Goal: Check status: Check status

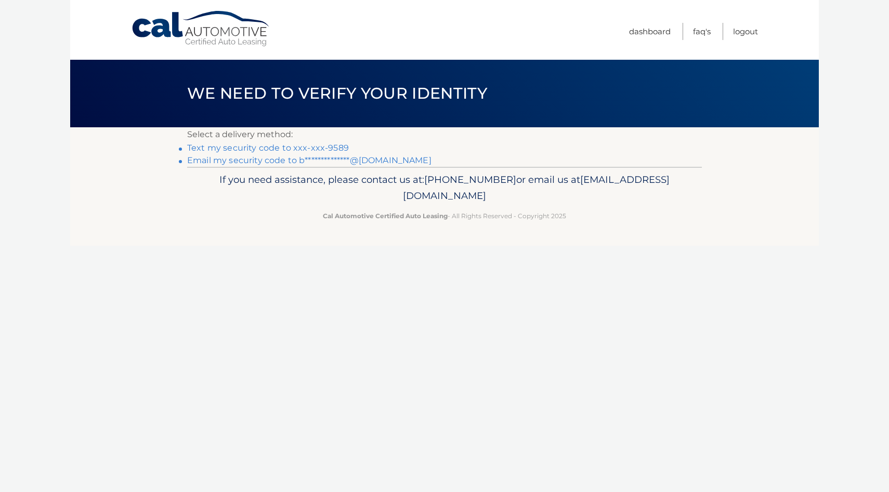
click at [334, 146] on link "Text my security code to xxx-xxx-9589" at bounding box center [268, 148] width 162 height 10
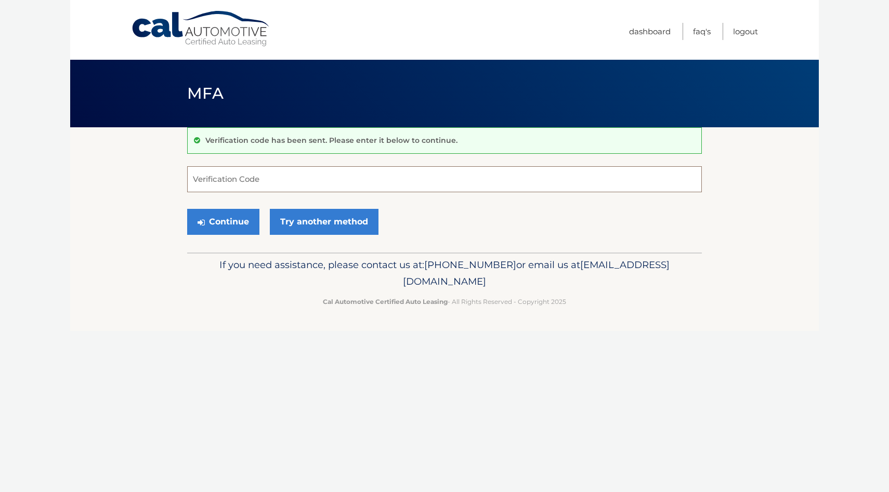
click at [296, 190] on input "Verification Code" at bounding box center [444, 179] width 515 height 26
type input "261353"
click at [187, 209] on button "Continue" at bounding box center [223, 222] width 72 height 26
click at [229, 218] on button "Continue" at bounding box center [223, 222] width 72 height 26
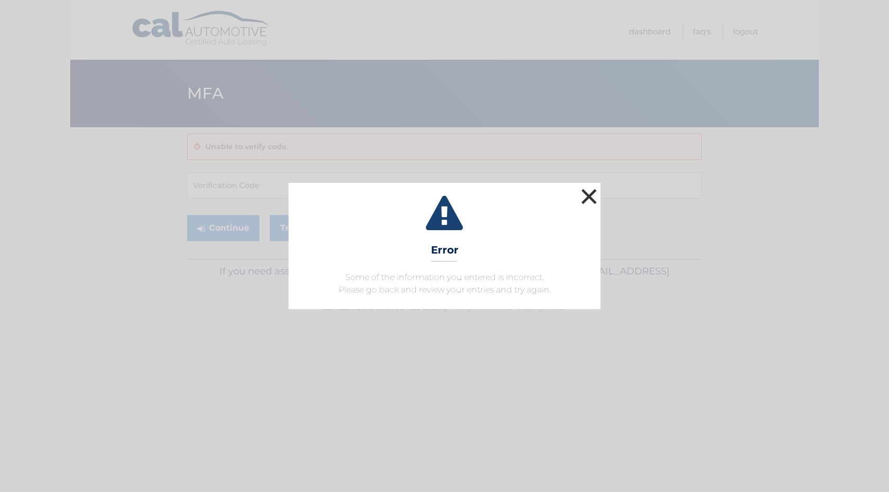
click at [591, 197] on button "×" at bounding box center [589, 196] width 21 height 21
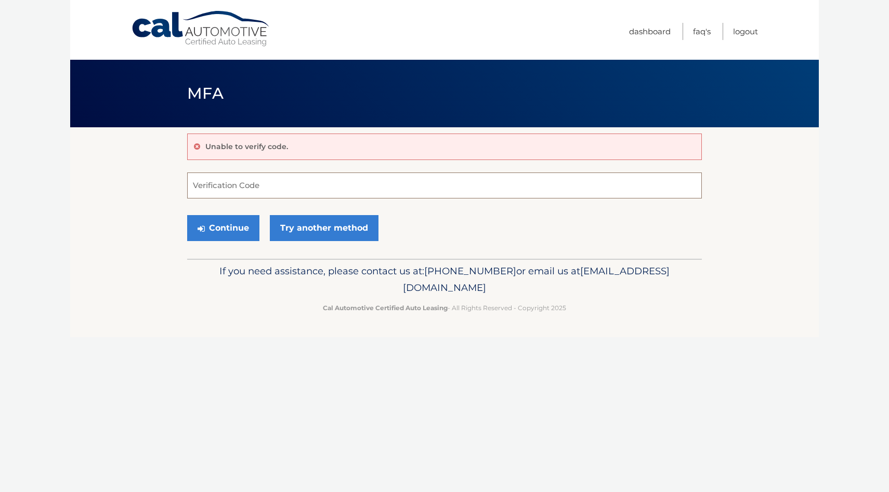
click at [235, 189] on input "Verification Code" at bounding box center [444, 186] width 515 height 26
type input "261353"
click at [213, 235] on button "Continue" at bounding box center [223, 228] width 72 height 26
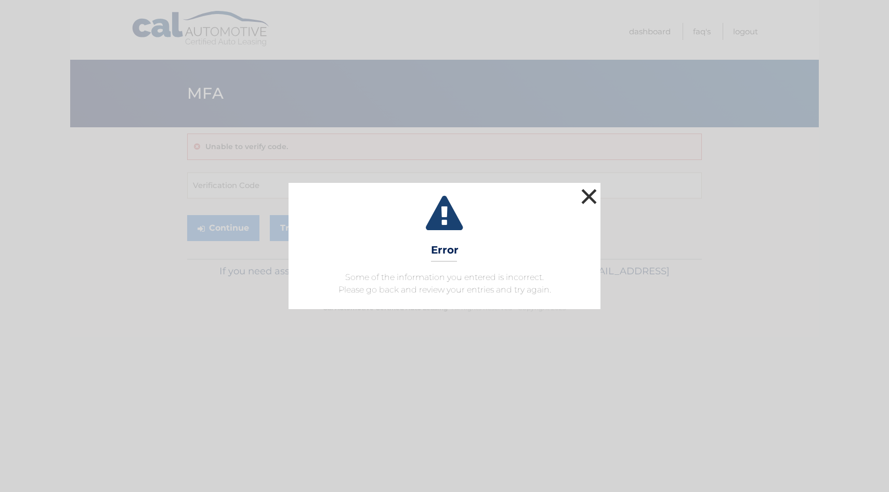
click at [592, 195] on button "×" at bounding box center [589, 196] width 21 height 21
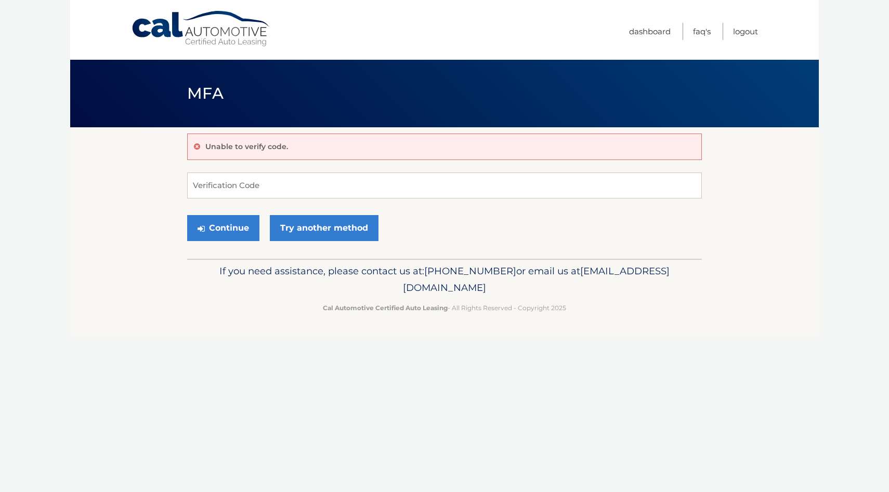
click at [325, 242] on div "Continue Try another method" at bounding box center [444, 228] width 515 height 35
click at [326, 231] on link "Try another method" at bounding box center [324, 228] width 109 height 26
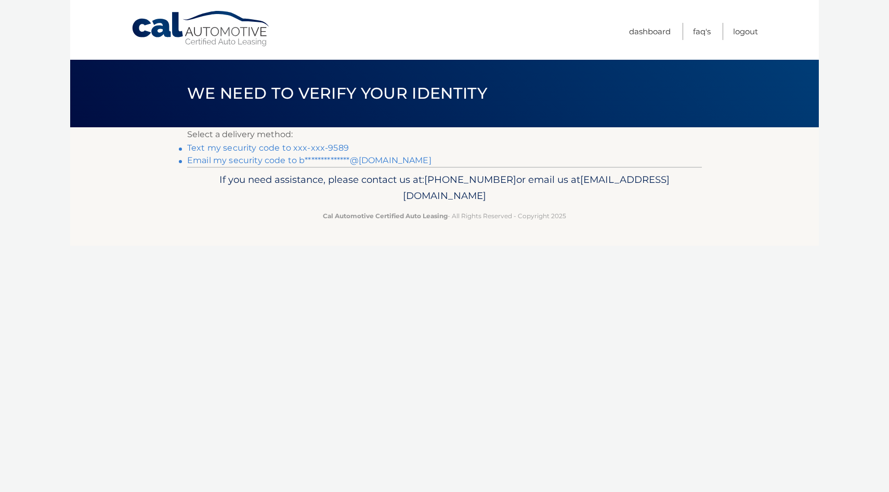
click at [304, 148] on link "Text my security code to xxx-xxx-9589" at bounding box center [268, 148] width 162 height 10
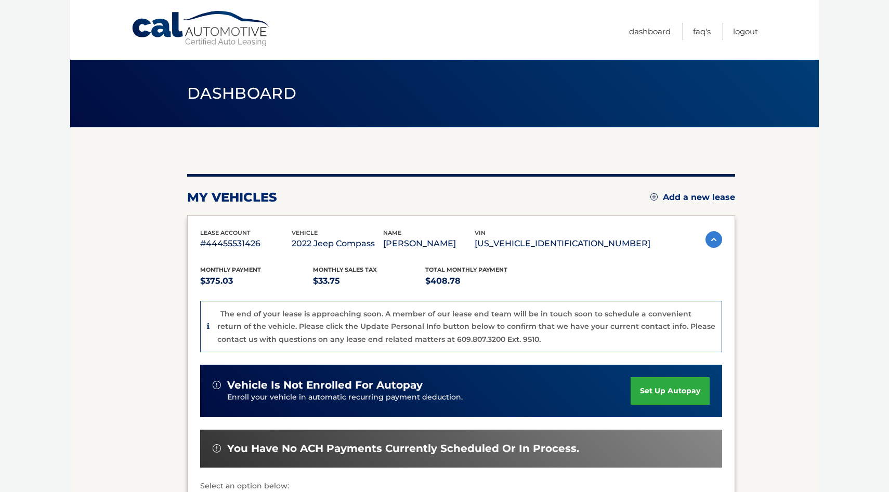
scroll to position [201, 0]
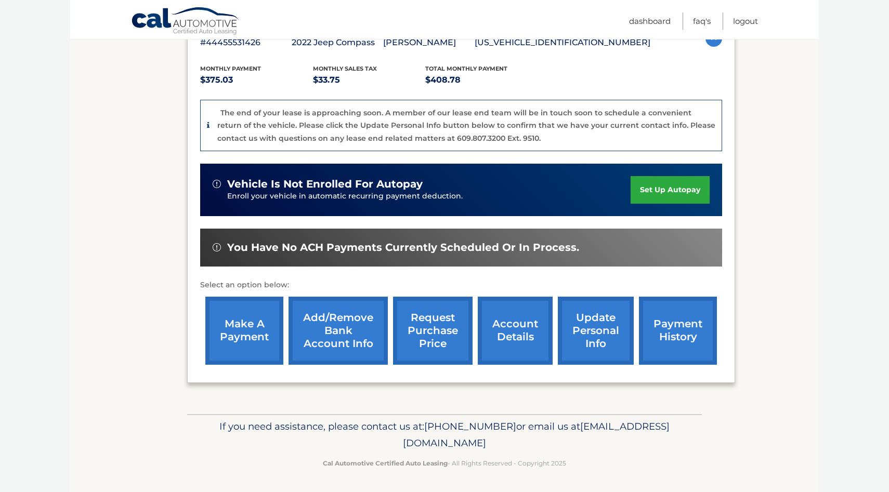
click at [510, 330] on link "account details" at bounding box center [515, 331] width 75 height 68
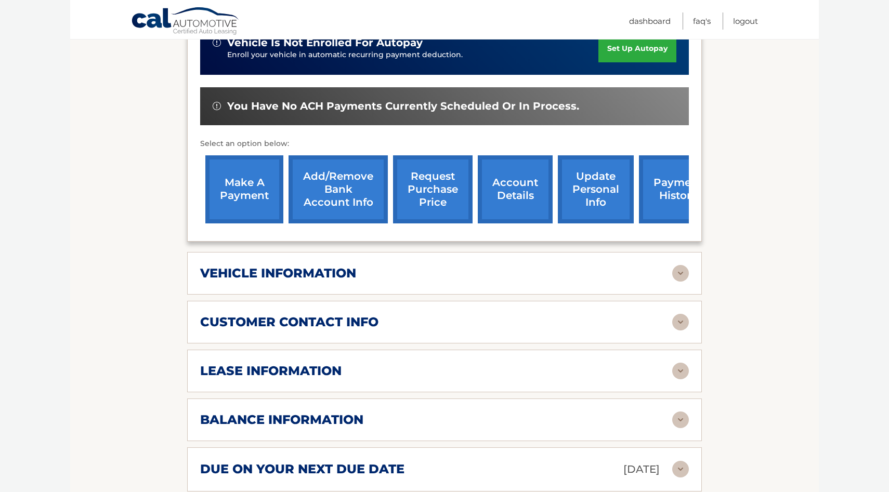
scroll to position [323, 0]
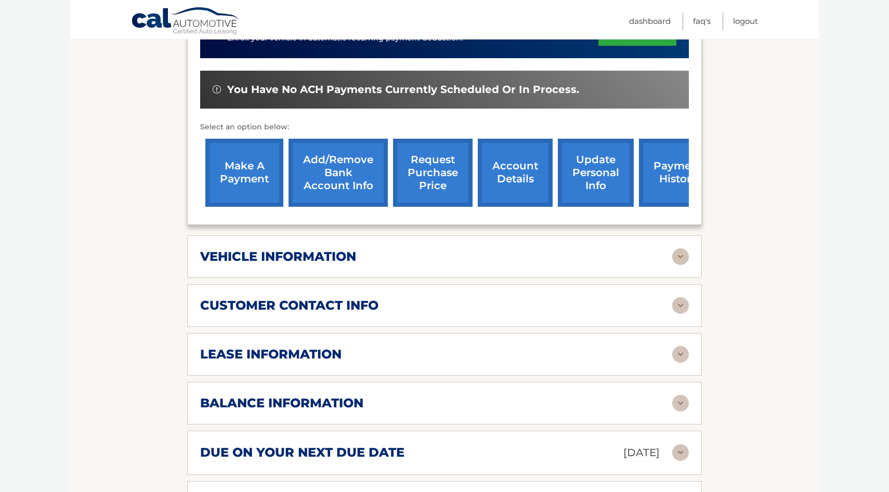
click at [299, 347] on h2 "lease information" at bounding box center [270, 355] width 141 height 16
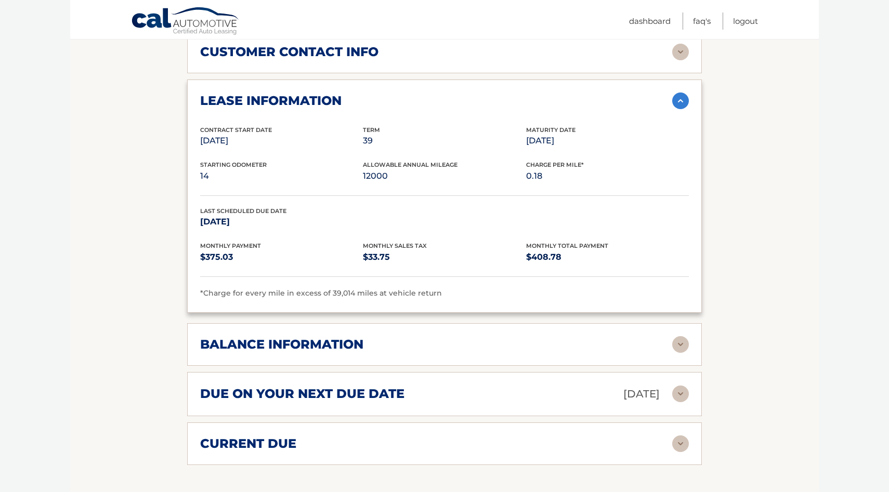
scroll to position [584, 0]
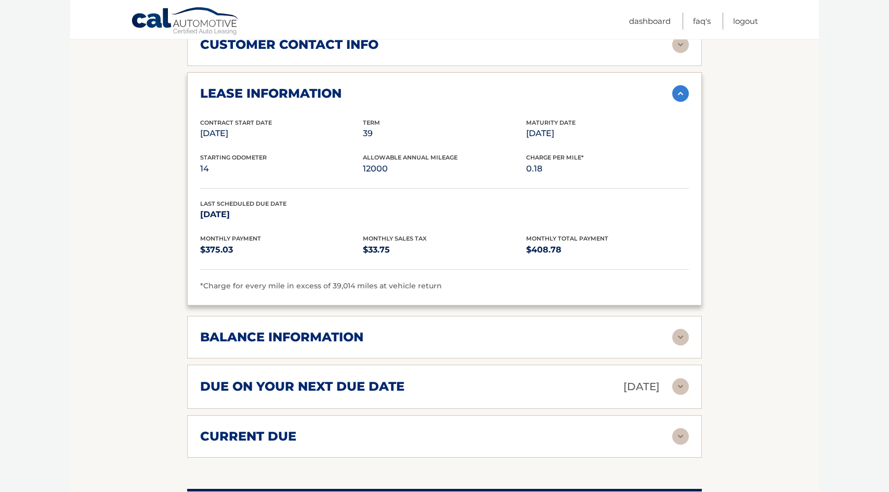
click at [388, 316] on div "balance information Payments Received 36 Payments Remaining 3 Next Payment will…" at bounding box center [444, 337] width 515 height 43
click at [375, 330] on div "balance information" at bounding box center [436, 338] width 472 height 16
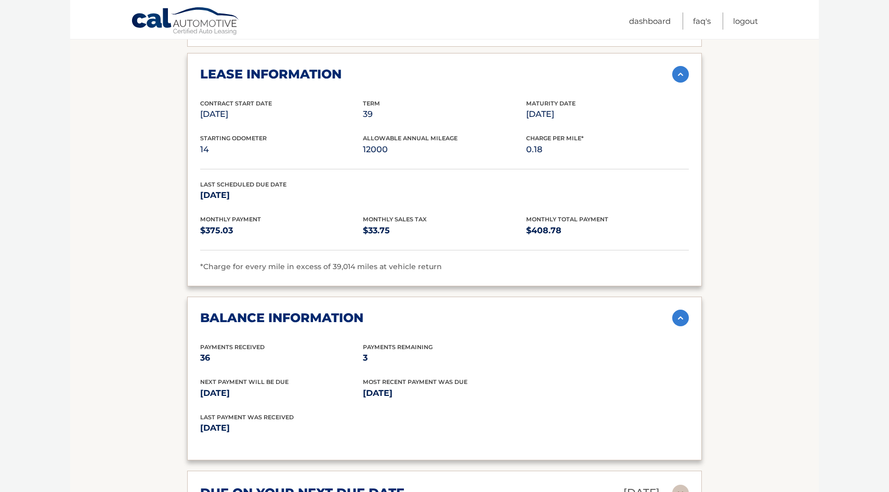
scroll to position [607, 0]
